Goal: Task Accomplishment & Management: Complete application form

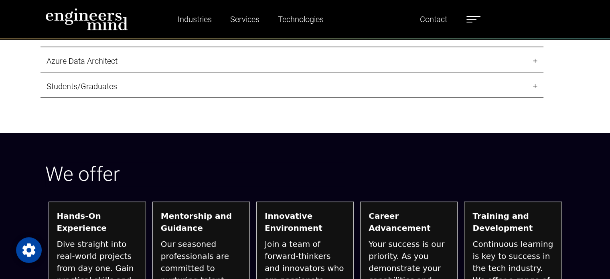
scroll to position [938, 0]
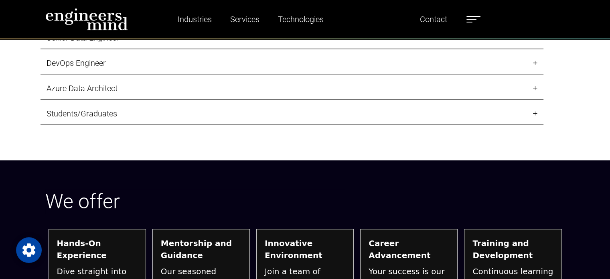
click at [257, 106] on link "Students/Graduates" at bounding box center [292, 114] width 503 height 22
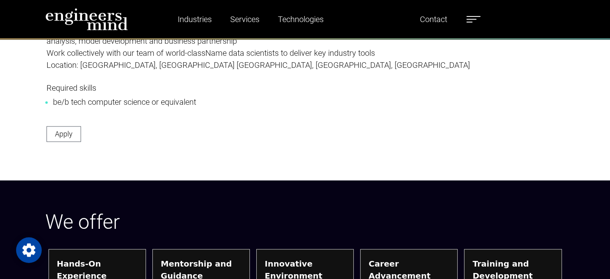
scroll to position [1359, 0]
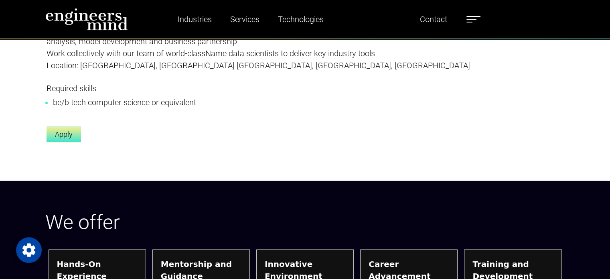
click at [70, 134] on link "Apply" at bounding box center [64, 134] width 35 height 16
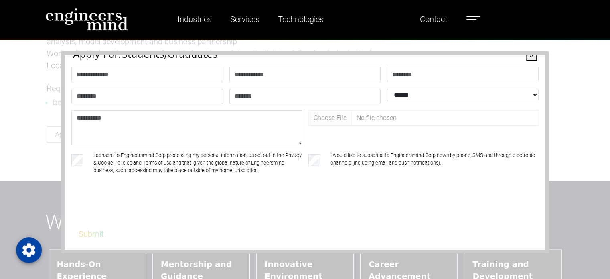
scroll to position [0, 0]
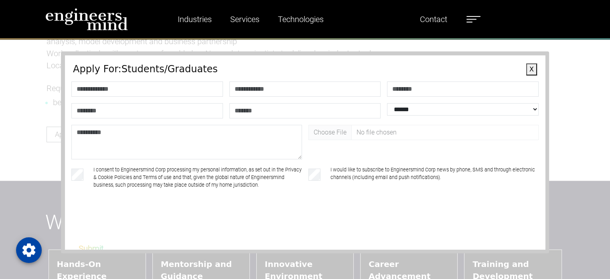
click at [527, 71] on button "X" at bounding box center [532, 69] width 11 height 12
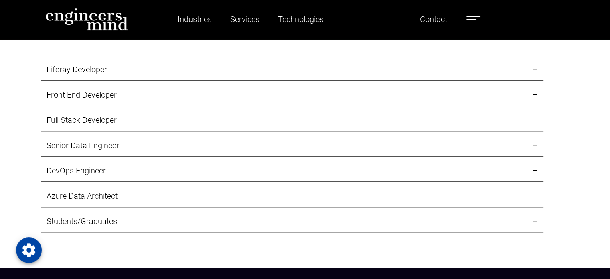
scroll to position [831, 0]
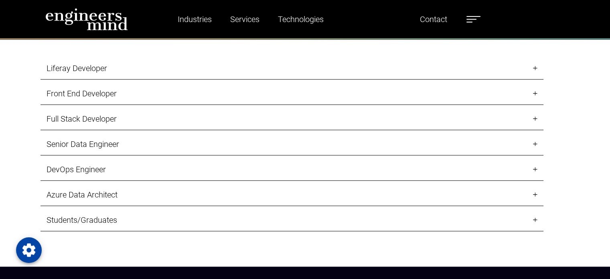
click at [153, 171] on link "DevOps Engineer" at bounding box center [292, 170] width 503 height 22
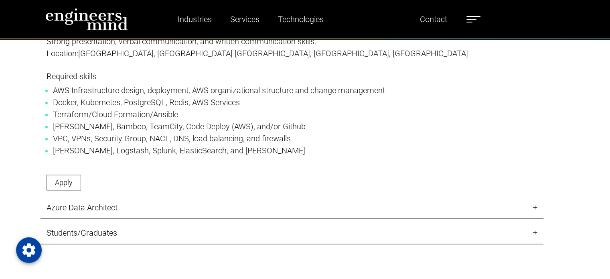
scroll to position [1167, 0]
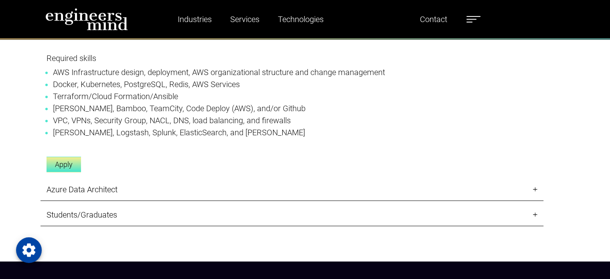
click at [67, 161] on link "Apply" at bounding box center [64, 165] width 35 height 16
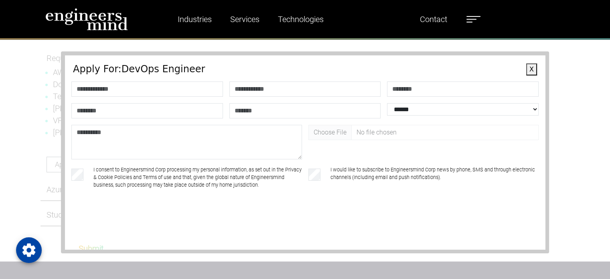
click at [527, 69] on button "X" at bounding box center [532, 69] width 11 height 12
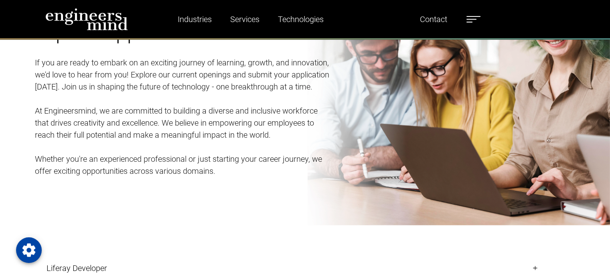
scroll to position [1167, 0]
